Goal: Transaction & Acquisition: Purchase product/service

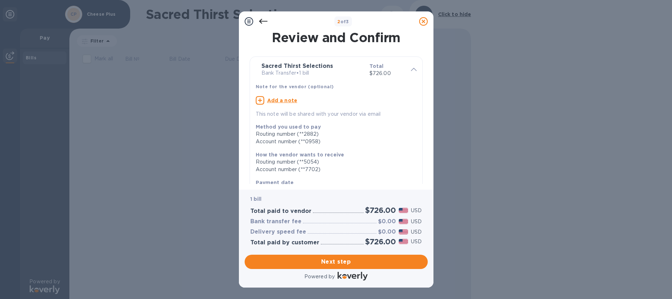
click at [286, 100] on u "Add a note" at bounding box center [282, 101] width 30 height 6
click at [286, 100] on textarea at bounding box center [330, 101] width 149 height 6
type textarea "inv 53158"
click at [341, 261] on span "Next step" at bounding box center [336, 262] width 172 height 9
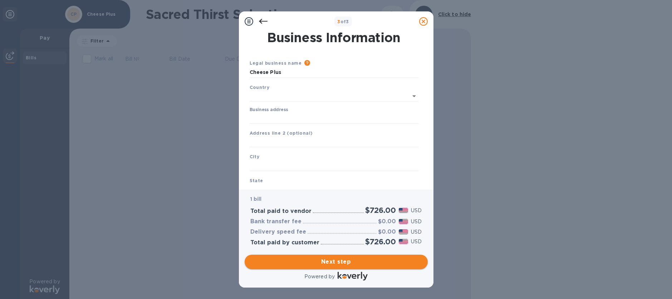
type input "[GEOGRAPHIC_DATA]"
click at [317, 120] on input "Business address" at bounding box center [334, 117] width 169 height 11
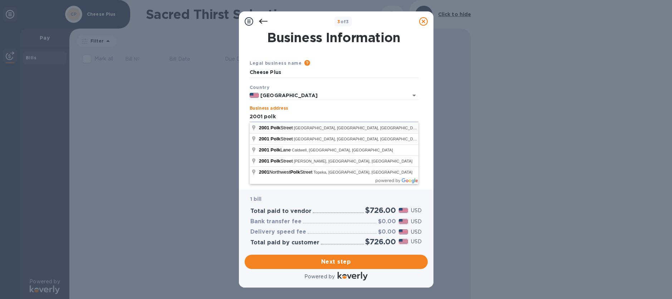
type input "[STREET_ADDRESS]"
type input "[GEOGRAPHIC_DATA]"
type input "CA"
type input "94109"
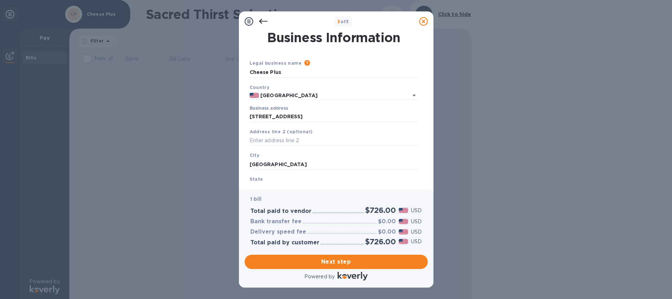
scroll to position [50, 0]
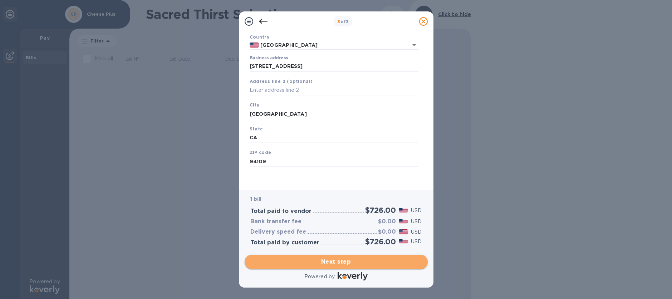
click at [342, 262] on span "Next step" at bounding box center [336, 262] width 172 height 9
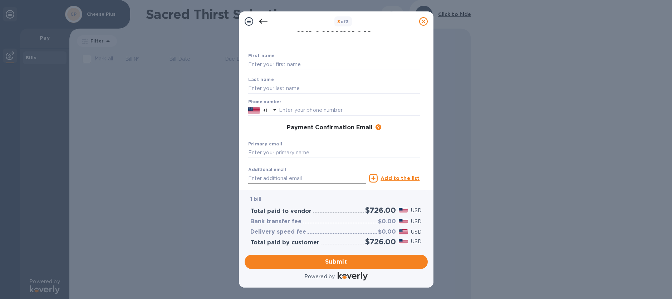
scroll to position [0, 0]
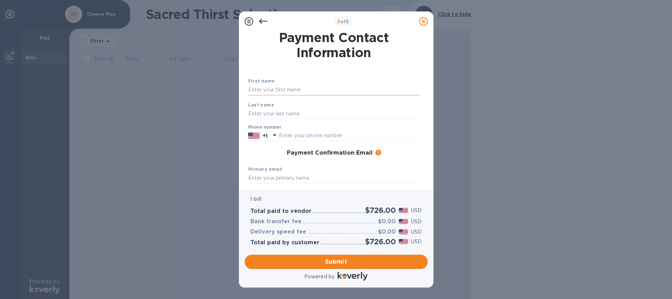
click at [288, 91] on input "text" at bounding box center [334, 90] width 172 height 11
type input "[PERSON_NAME]"
type input "4159212001"
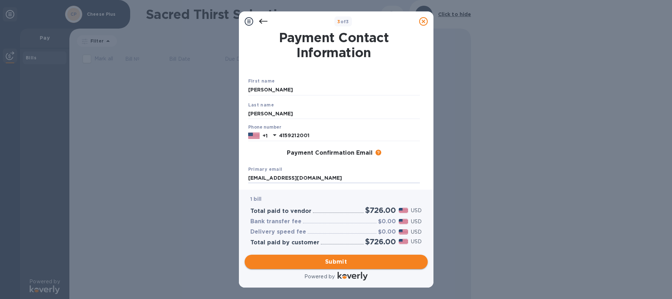
type input "[EMAIL_ADDRESS][DOMAIN_NAME]"
click at [352, 259] on span "Submit" at bounding box center [336, 262] width 172 height 9
